Goal: Task Accomplishment & Management: Use online tool/utility

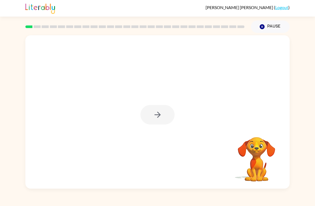
click at [147, 118] on div at bounding box center [158, 115] width 34 height 20
click at [164, 115] on button "button" at bounding box center [158, 115] width 34 height 20
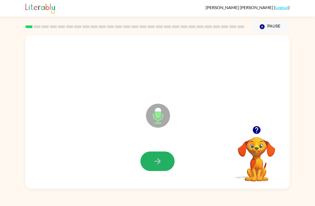
click at [153, 167] on button "button" at bounding box center [158, 161] width 34 height 20
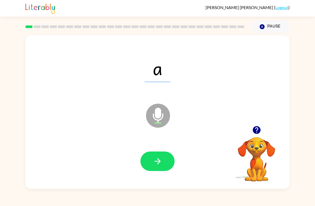
click at [159, 162] on icon "button" at bounding box center [157, 161] width 9 height 9
click at [166, 161] on button "button" at bounding box center [158, 161] width 34 height 20
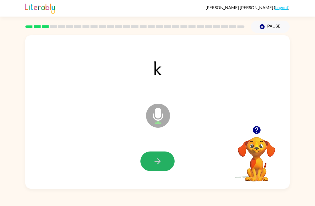
click at [156, 159] on icon "button" at bounding box center [157, 161] width 9 height 9
click at [163, 156] on button "button" at bounding box center [158, 161] width 34 height 20
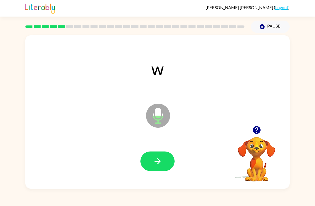
click at [157, 165] on icon "button" at bounding box center [157, 161] width 9 height 9
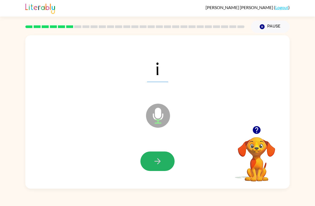
click at [160, 165] on icon "button" at bounding box center [157, 161] width 9 height 9
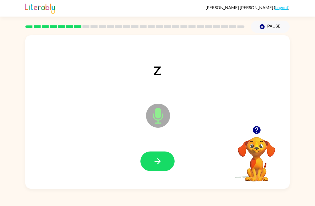
click at [159, 159] on icon "button" at bounding box center [157, 161] width 9 height 9
click at [163, 162] on button "button" at bounding box center [158, 161] width 34 height 20
click at [161, 162] on icon "button" at bounding box center [157, 161] width 9 height 9
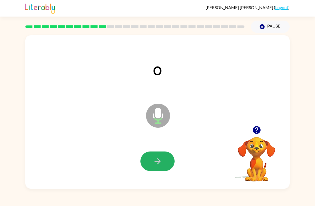
click at [157, 163] on icon "button" at bounding box center [157, 161] width 9 height 9
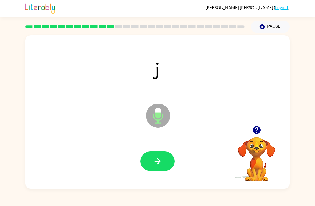
click at [167, 158] on button "button" at bounding box center [158, 161] width 34 height 20
click at [165, 163] on button "button" at bounding box center [158, 161] width 34 height 20
click at [167, 165] on button "button" at bounding box center [158, 161] width 34 height 20
click at [156, 163] on icon "button" at bounding box center [157, 161] width 9 height 9
click at [159, 158] on icon "button" at bounding box center [157, 161] width 9 height 9
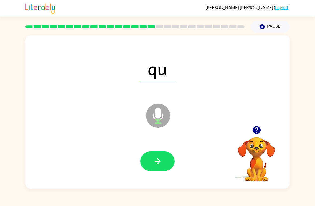
click at [158, 178] on div at bounding box center [158, 161] width 254 height 44
click at [157, 157] on icon "button" at bounding box center [157, 161] width 9 height 9
click at [169, 155] on button "button" at bounding box center [158, 161] width 34 height 20
click at [154, 162] on icon "button" at bounding box center [157, 161] width 9 height 9
click at [157, 157] on icon "button" at bounding box center [157, 161] width 9 height 9
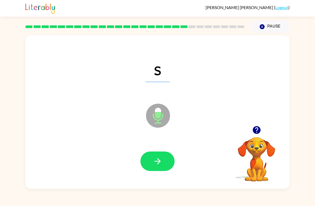
click at [154, 156] on button "button" at bounding box center [158, 161] width 34 height 20
click at [157, 167] on button "button" at bounding box center [158, 161] width 34 height 20
click at [166, 165] on button "button" at bounding box center [158, 161] width 34 height 20
click at [138, 161] on div at bounding box center [158, 161] width 254 height 44
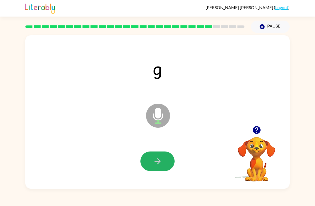
click at [152, 165] on button "button" at bounding box center [158, 161] width 34 height 20
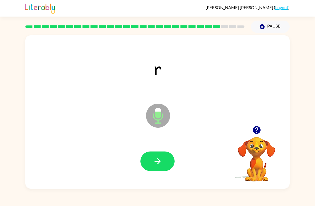
click at [158, 168] on button "button" at bounding box center [158, 161] width 34 height 20
click at [158, 157] on button "button" at bounding box center [158, 161] width 34 height 20
click at [158, 159] on icon "button" at bounding box center [157, 161] width 6 height 6
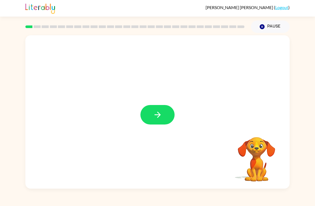
click at [161, 110] on button "button" at bounding box center [158, 115] width 34 height 20
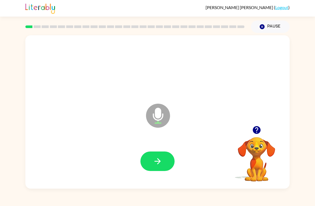
click at [155, 156] on button "button" at bounding box center [158, 161] width 34 height 20
click at [163, 165] on button "button" at bounding box center [158, 161] width 34 height 20
click at [161, 164] on icon "button" at bounding box center [157, 161] width 9 height 9
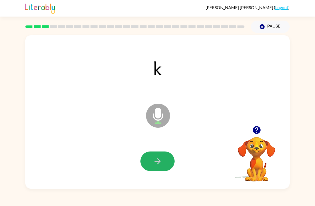
click at [155, 170] on button "button" at bounding box center [158, 161] width 34 height 20
click at [161, 166] on icon "button" at bounding box center [157, 161] width 9 height 9
click at [168, 162] on button "button" at bounding box center [158, 161] width 34 height 20
click at [153, 155] on button "button" at bounding box center [158, 161] width 34 height 20
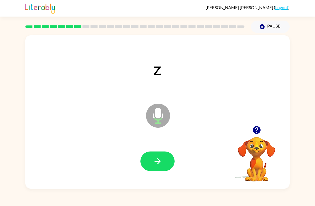
click at [166, 164] on button "button" at bounding box center [158, 161] width 34 height 20
click at [155, 161] on icon "button" at bounding box center [157, 161] width 9 height 9
click at [157, 150] on div at bounding box center [158, 161] width 254 height 44
click at [162, 160] on icon "button" at bounding box center [157, 161] width 9 height 9
click at [156, 170] on button "button" at bounding box center [158, 161] width 34 height 20
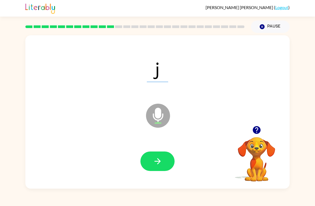
click at [162, 159] on icon "button" at bounding box center [157, 161] width 9 height 9
click at [162, 165] on icon "button" at bounding box center [157, 161] width 9 height 9
click at [157, 161] on icon "button" at bounding box center [157, 161] width 9 height 9
click at [157, 160] on icon "button" at bounding box center [157, 161] width 9 height 9
click at [155, 163] on icon "button" at bounding box center [157, 161] width 9 height 9
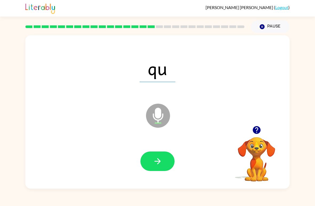
click at [165, 166] on button "button" at bounding box center [158, 161] width 34 height 20
click at [158, 166] on button "button" at bounding box center [158, 161] width 34 height 20
click at [166, 163] on button "button" at bounding box center [158, 161] width 34 height 20
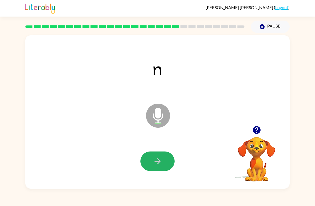
click at [166, 165] on button "button" at bounding box center [158, 161] width 34 height 20
click at [165, 170] on button "button" at bounding box center [158, 161] width 34 height 20
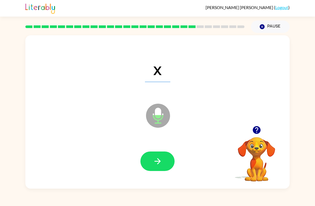
click at [165, 161] on button "button" at bounding box center [158, 161] width 34 height 20
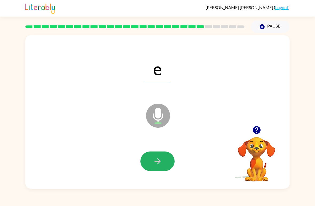
click at [161, 155] on button "button" at bounding box center [158, 161] width 34 height 20
click at [156, 160] on icon "button" at bounding box center [157, 161] width 9 height 9
click at [154, 169] on button "button" at bounding box center [158, 161] width 34 height 20
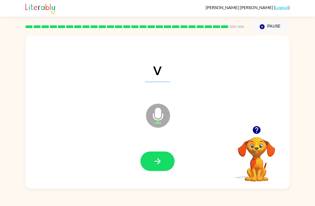
click at [156, 167] on button "button" at bounding box center [158, 161] width 34 height 20
click at [153, 159] on button "button" at bounding box center [158, 161] width 34 height 20
